Goal: Task Accomplishment & Management: Complete application form

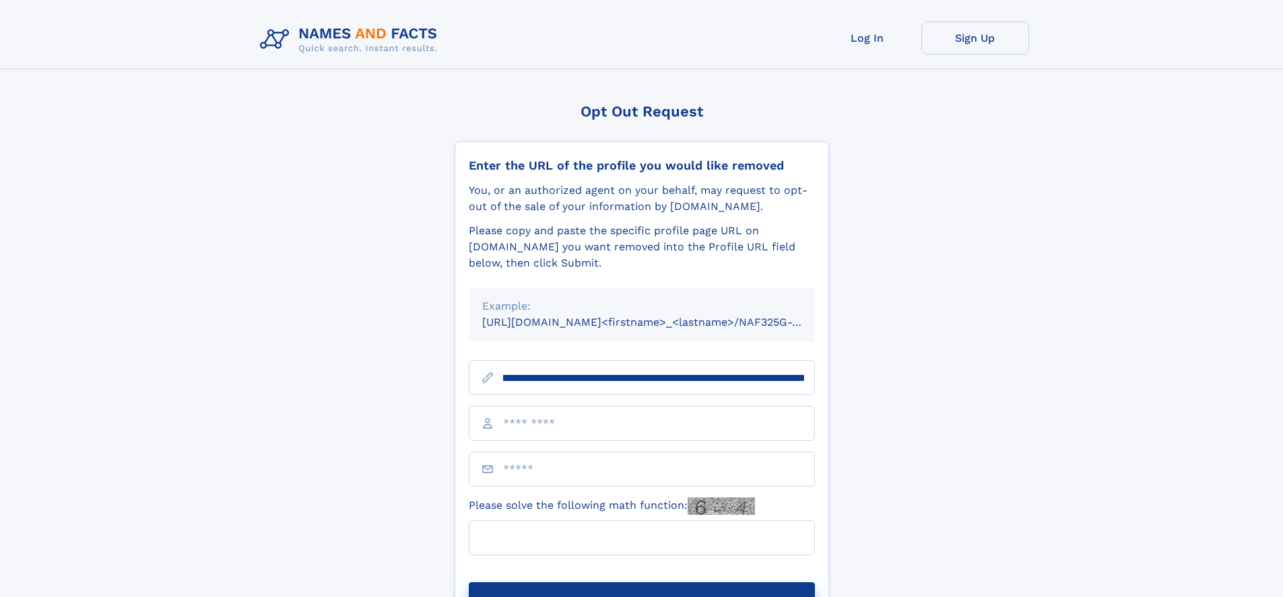
scroll to position [0, 156]
type input "**********"
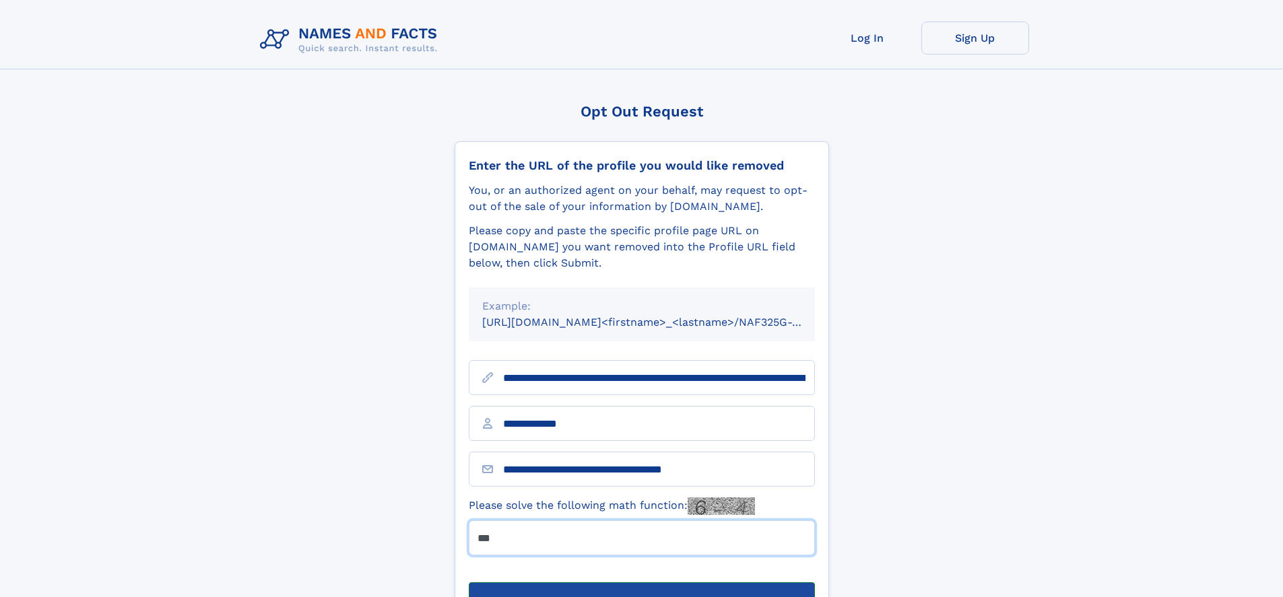
type input "***"
click at [641, 582] on button "Submit Opt Out Request" at bounding box center [642, 603] width 346 height 43
